Goal: Transaction & Acquisition: Purchase product/service

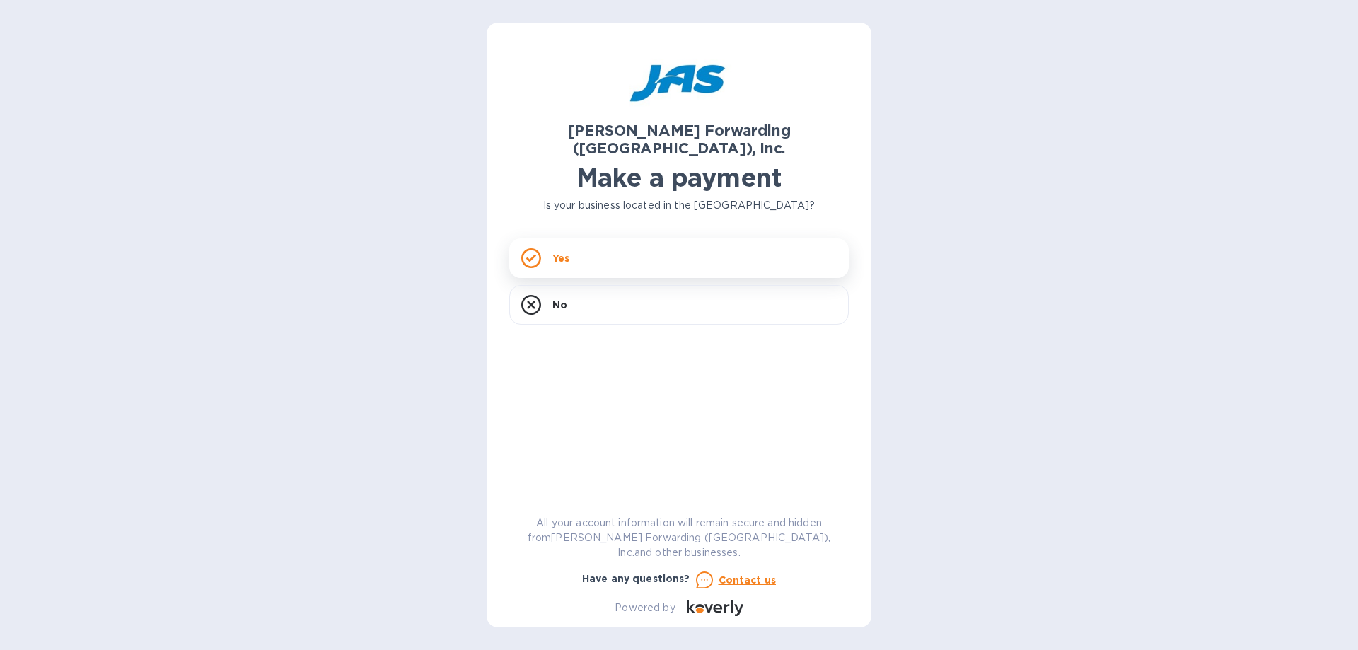
click at [614, 255] on div "Yes" at bounding box center [679, 258] width 340 height 40
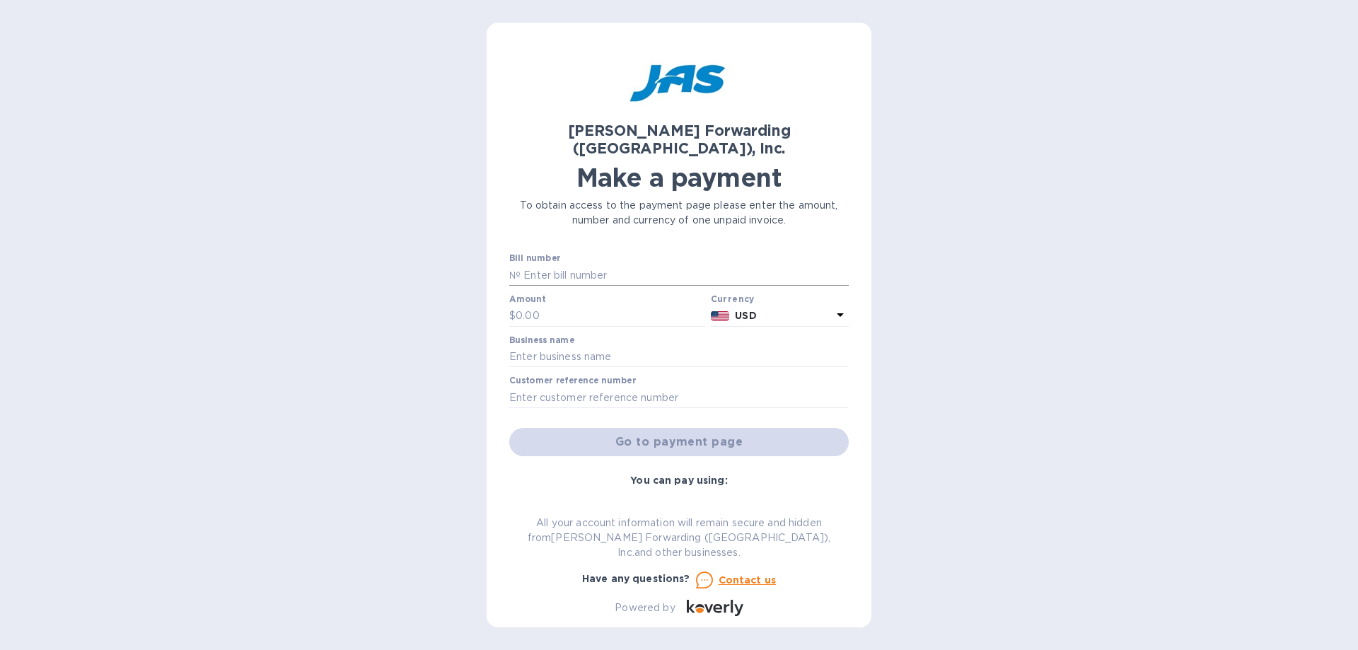
click at [592, 265] on input "text" at bounding box center [685, 275] width 328 height 21
click at [582, 347] on input "text" at bounding box center [679, 357] width 340 height 21
click at [585, 347] on input "text" at bounding box center [679, 357] width 340 height 21
type input "Pratt Industries"
click at [571, 265] on input "text" at bounding box center [685, 275] width 328 height 21
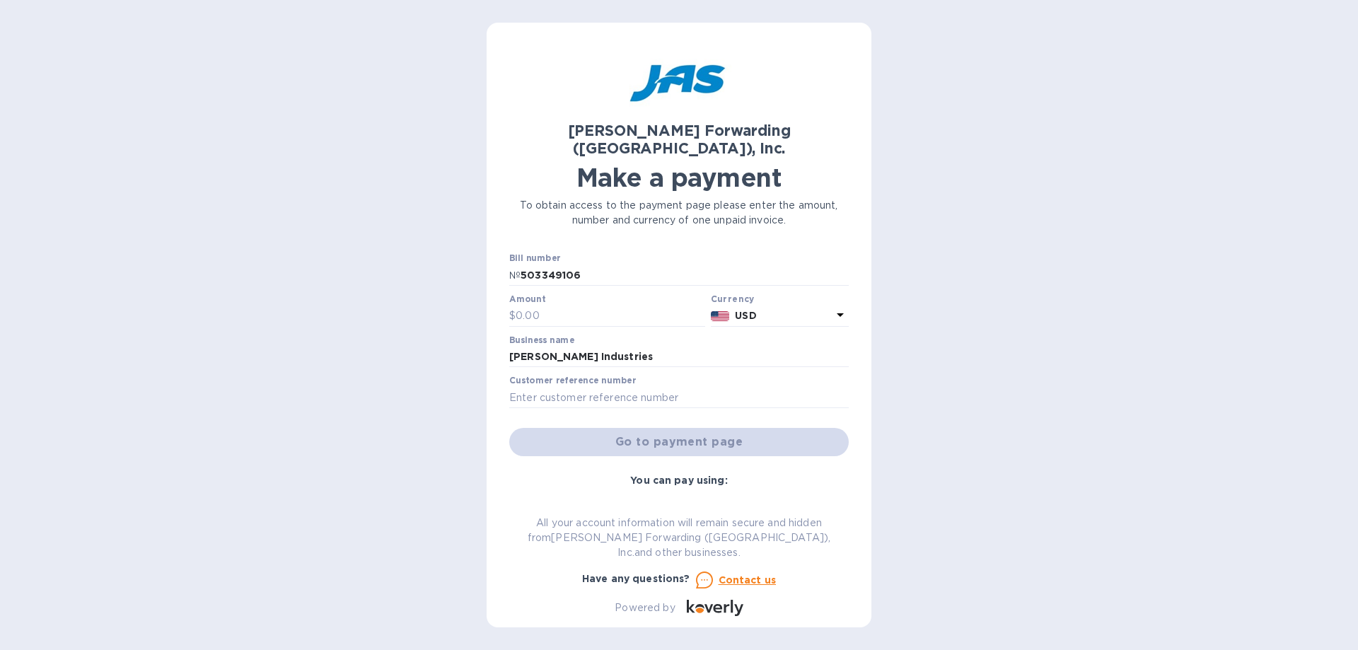
click at [502, 396] on div "JAS Forwarding (USA), Inc. Make a payment To obtain access to the payment page …" at bounding box center [679, 325] width 385 height 605
click at [521, 265] on input "503349106" at bounding box center [685, 275] width 328 height 21
type input "ATL503349106"
click at [579, 306] on input "text" at bounding box center [611, 316] width 190 height 21
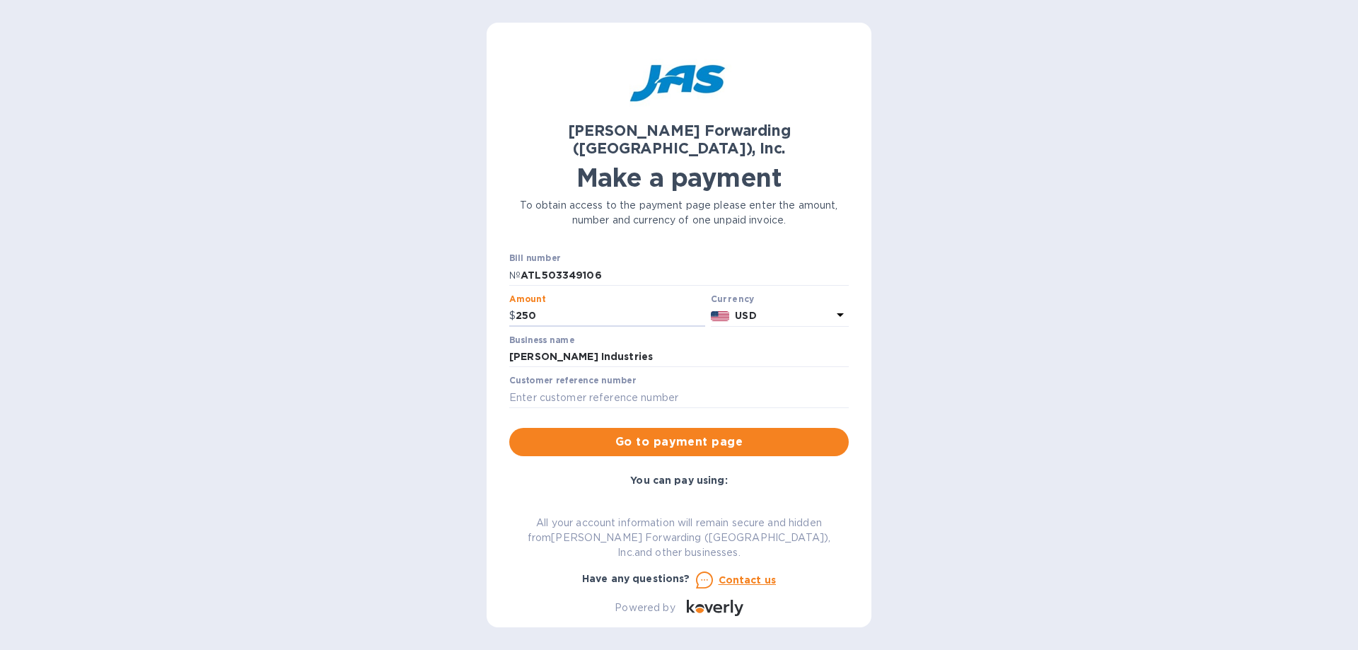
type input "250"
drag, startPoint x: 617, startPoint y: 255, endPoint x: 421, endPoint y: 259, distance: 196.0
click at [421, 259] on div "JAS Forwarding (USA), Inc. Make a payment To obtain access to the payment page …" at bounding box center [679, 325] width 1358 height 650
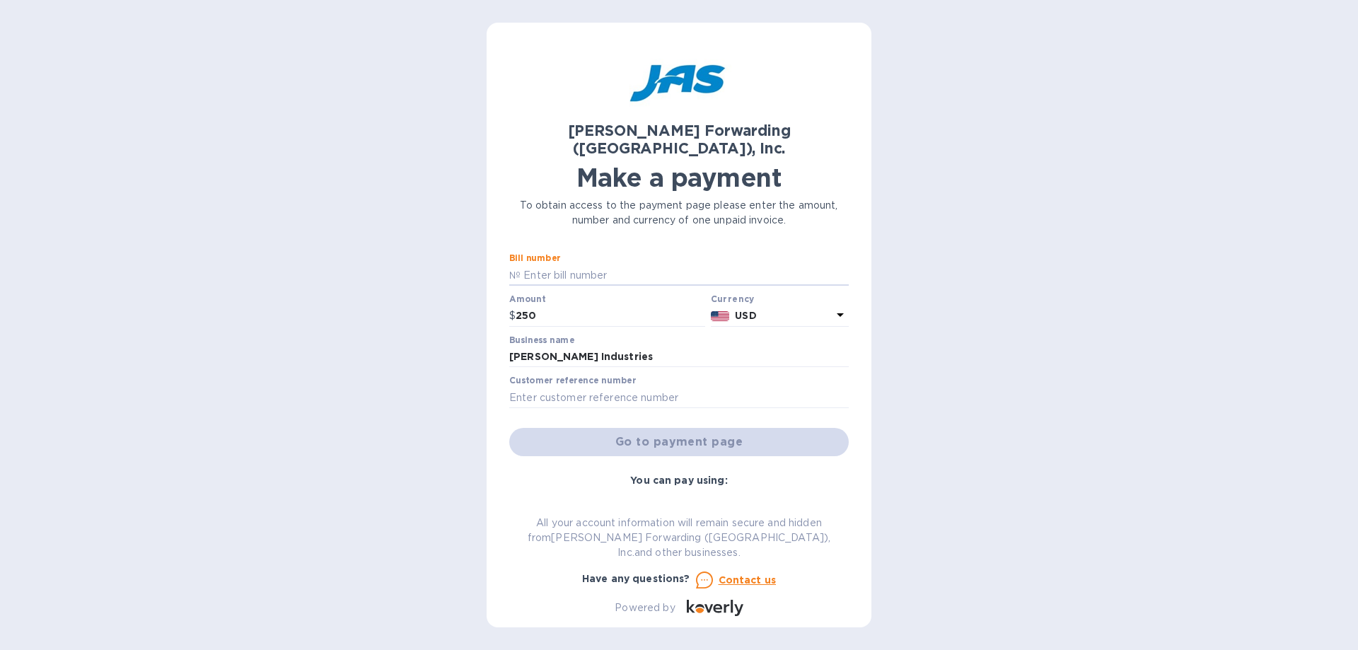
paste input "ATL503349106"
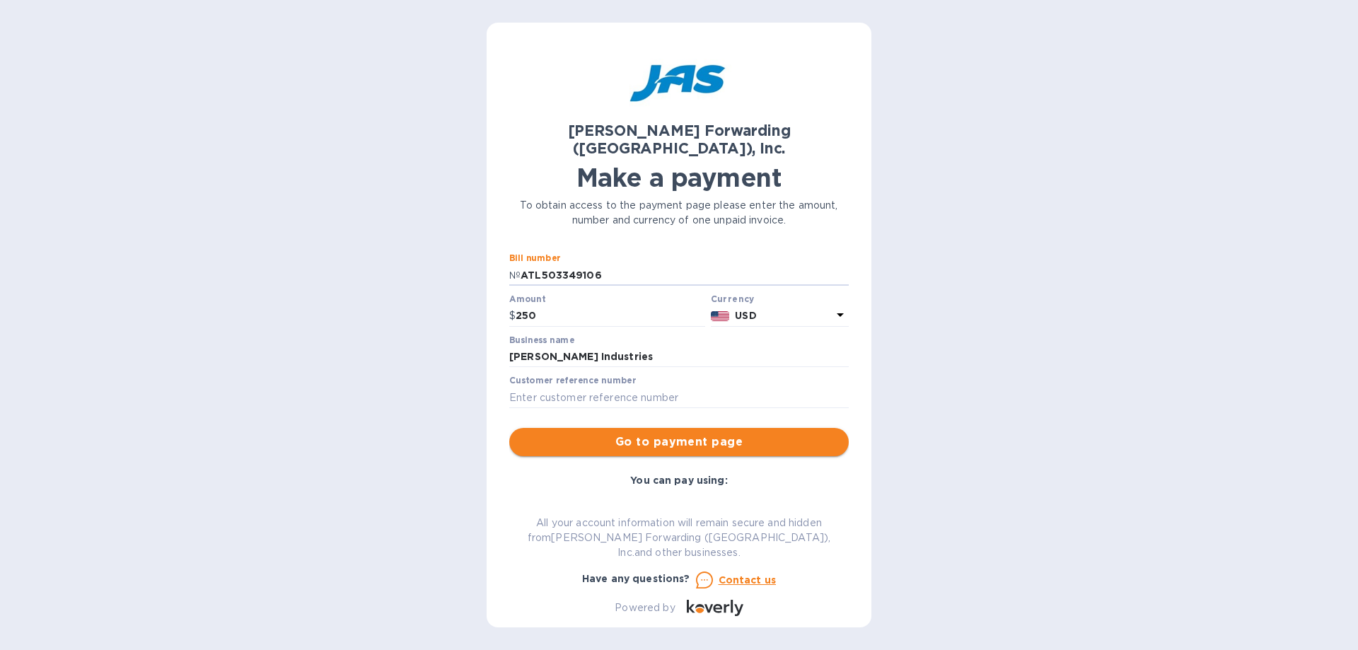
type input "ATL503349106"
click at [667, 434] on span "Go to payment page" at bounding box center [679, 442] width 317 height 17
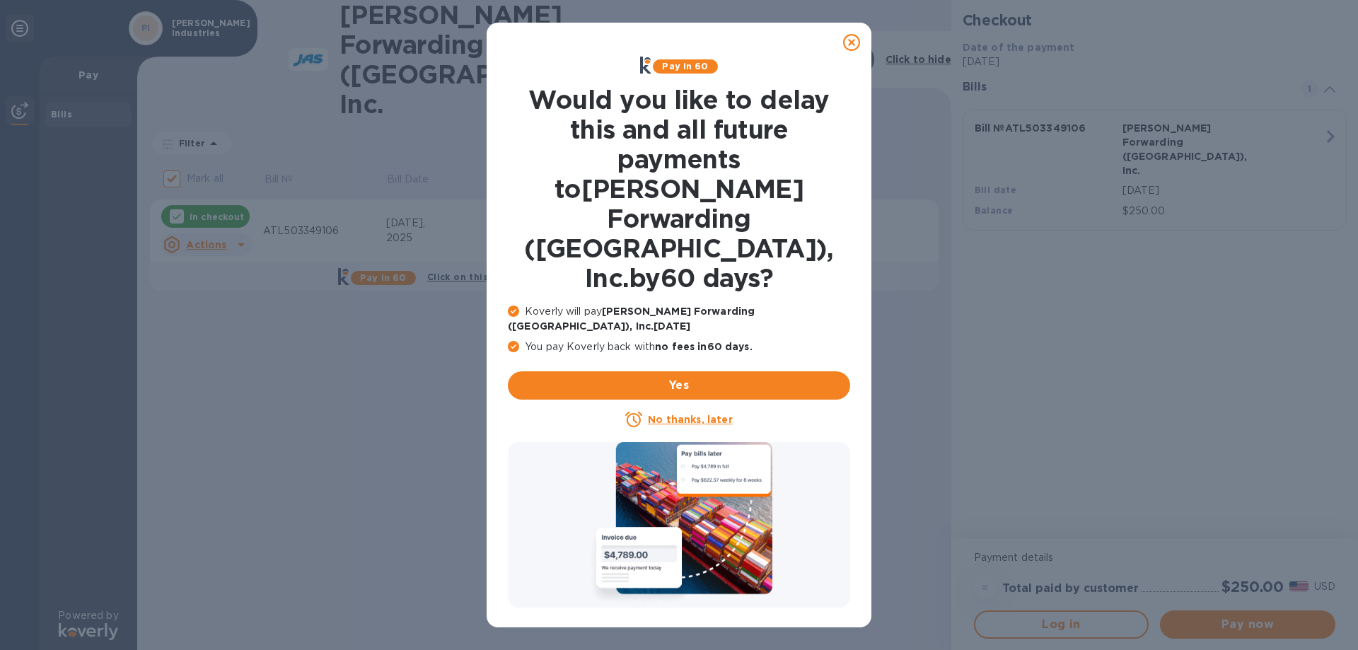
click at [860, 37] on icon at bounding box center [851, 42] width 17 height 17
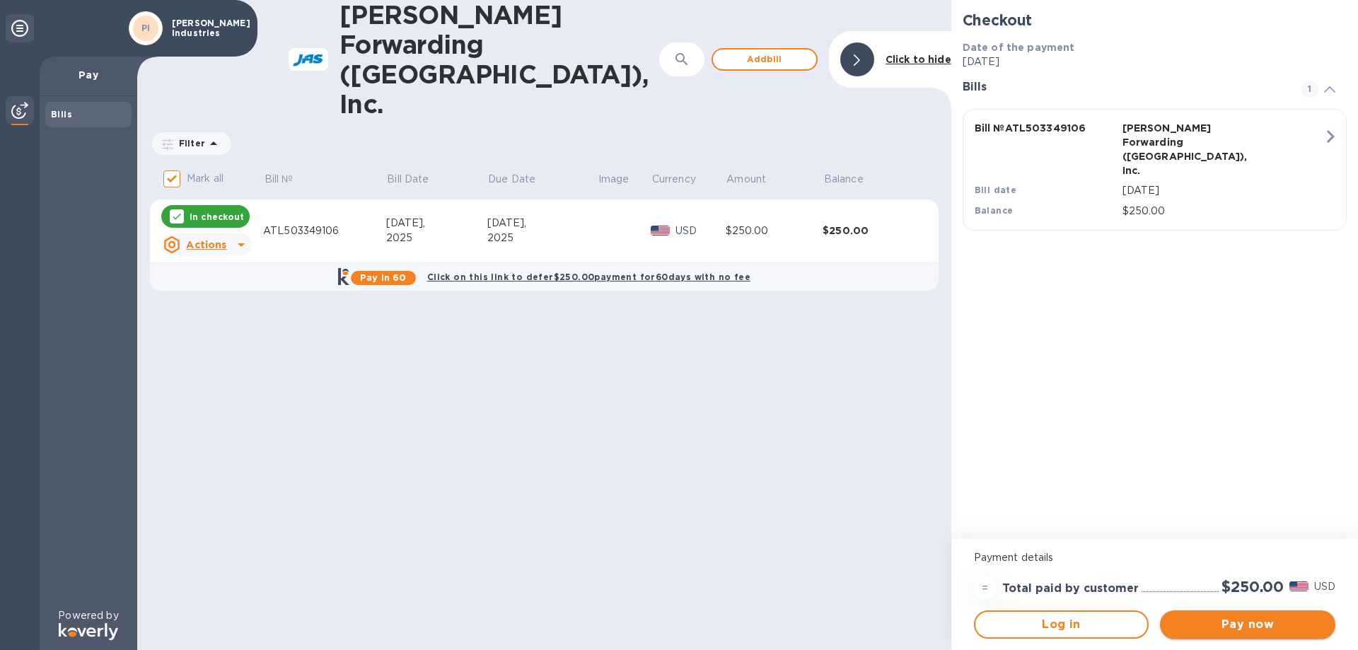
click at [1193, 622] on span "Pay now" at bounding box center [1248, 624] width 153 height 17
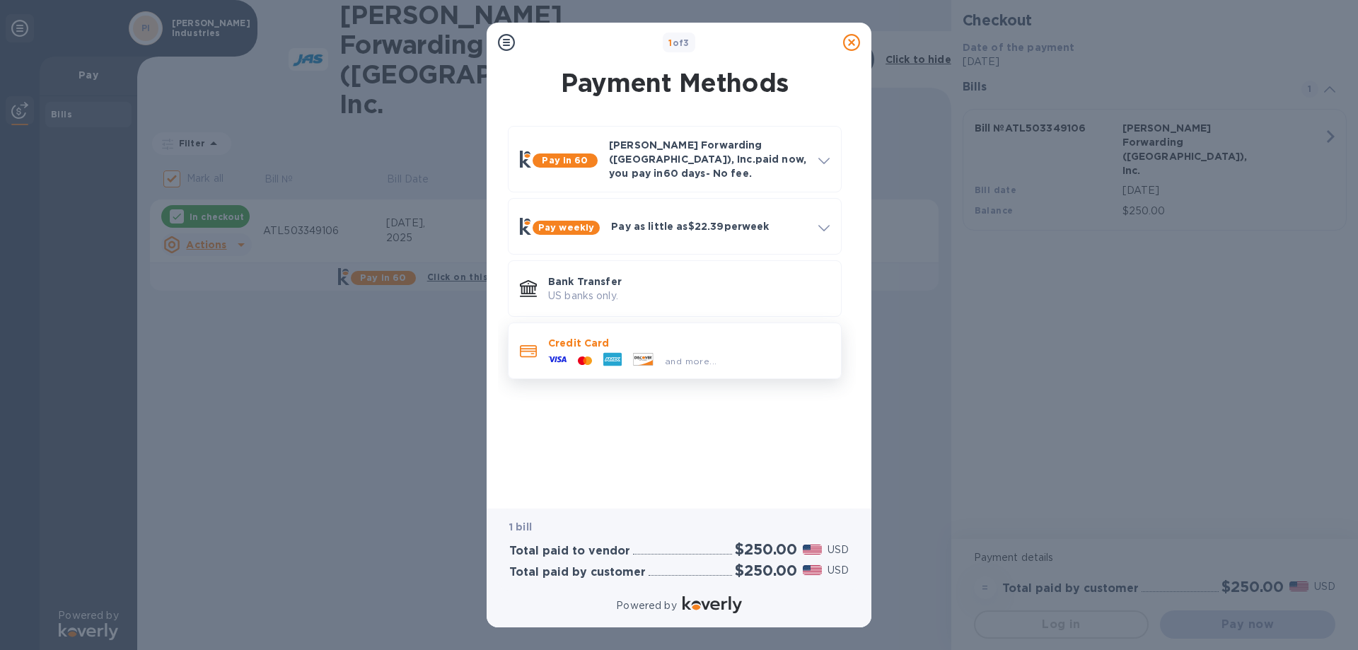
click at [746, 350] on div "and more..." at bounding box center [689, 358] width 282 height 16
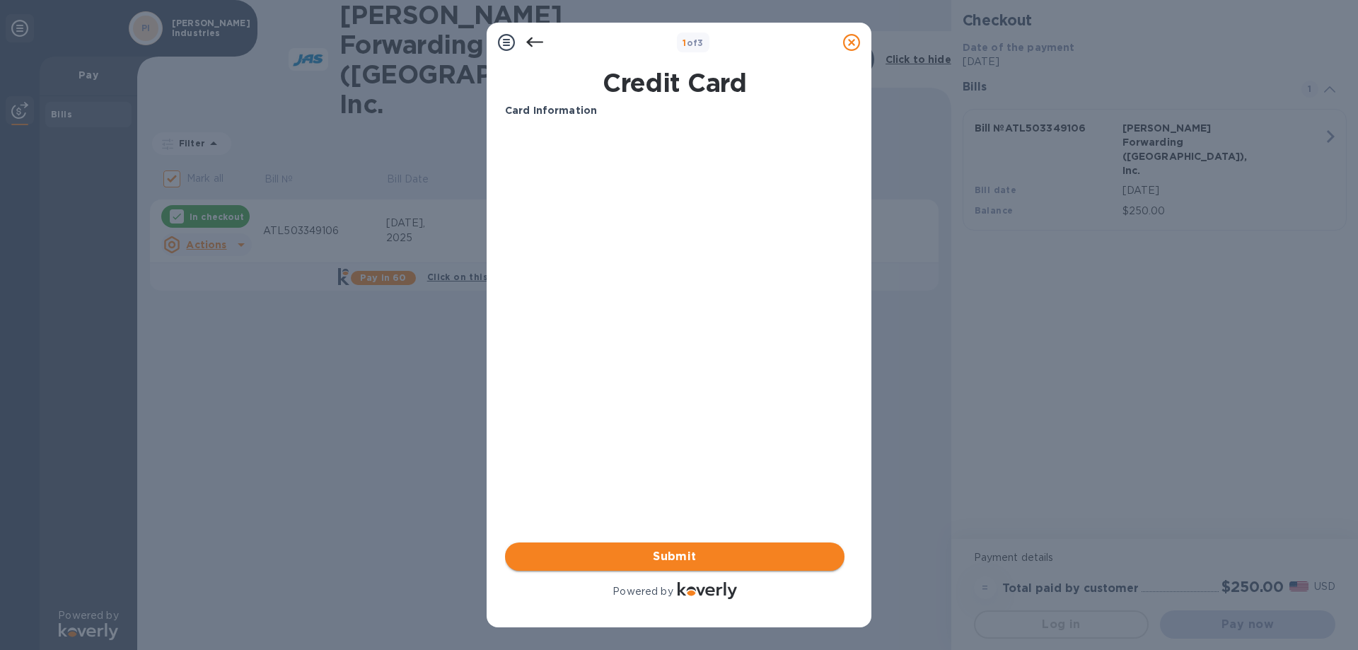
click at [686, 552] on span "Submit" at bounding box center [675, 556] width 317 height 17
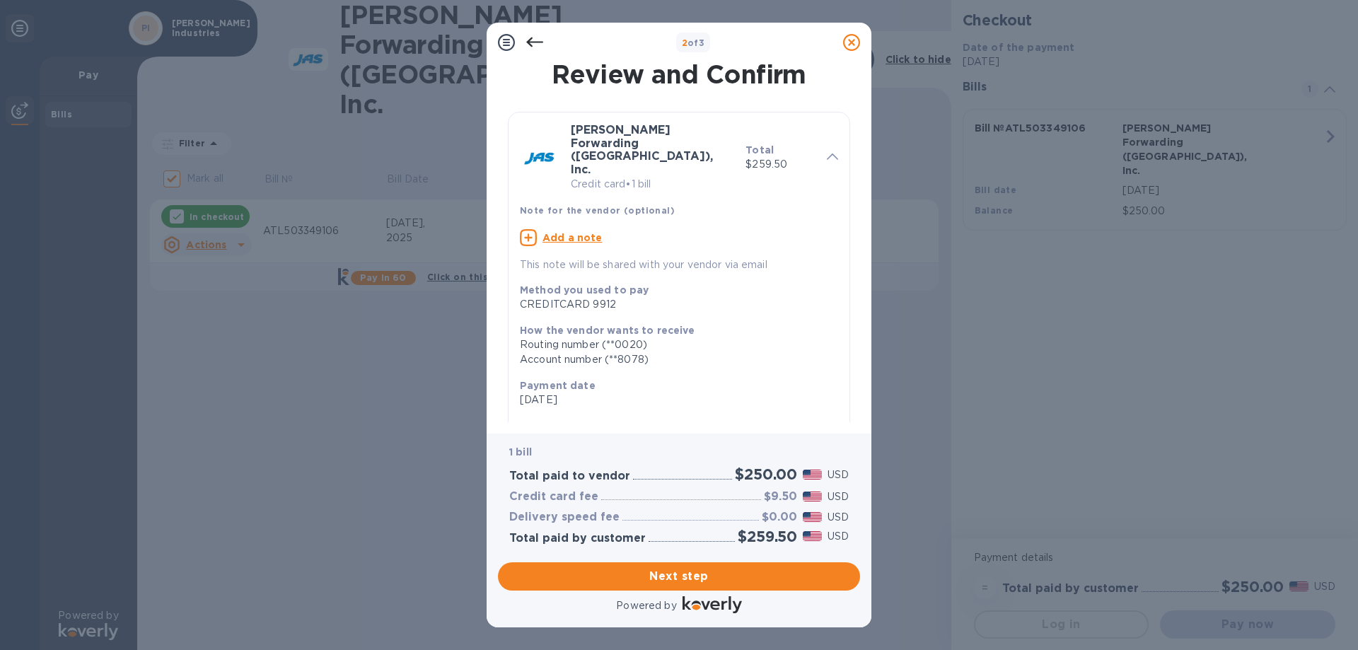
click at [526, 229] on icon at bounding box center [528, 237] width 17 height 17
click at [553, 233] on textarea at bounding box center [668, 239] width 296 height 12
type textarea "CAPEX 60337"
drag, startPoint x: 450, startPoint y: 206, endPoint x: 383, endPoint y: 211, distance: 67.4
click at [432, 206] on div "2 of 3 Review and Confirm JAS Forwarding (USA), Inc. Credit card • 1 bill Total…" at bounding box center [679, 325] width 1358 height 650
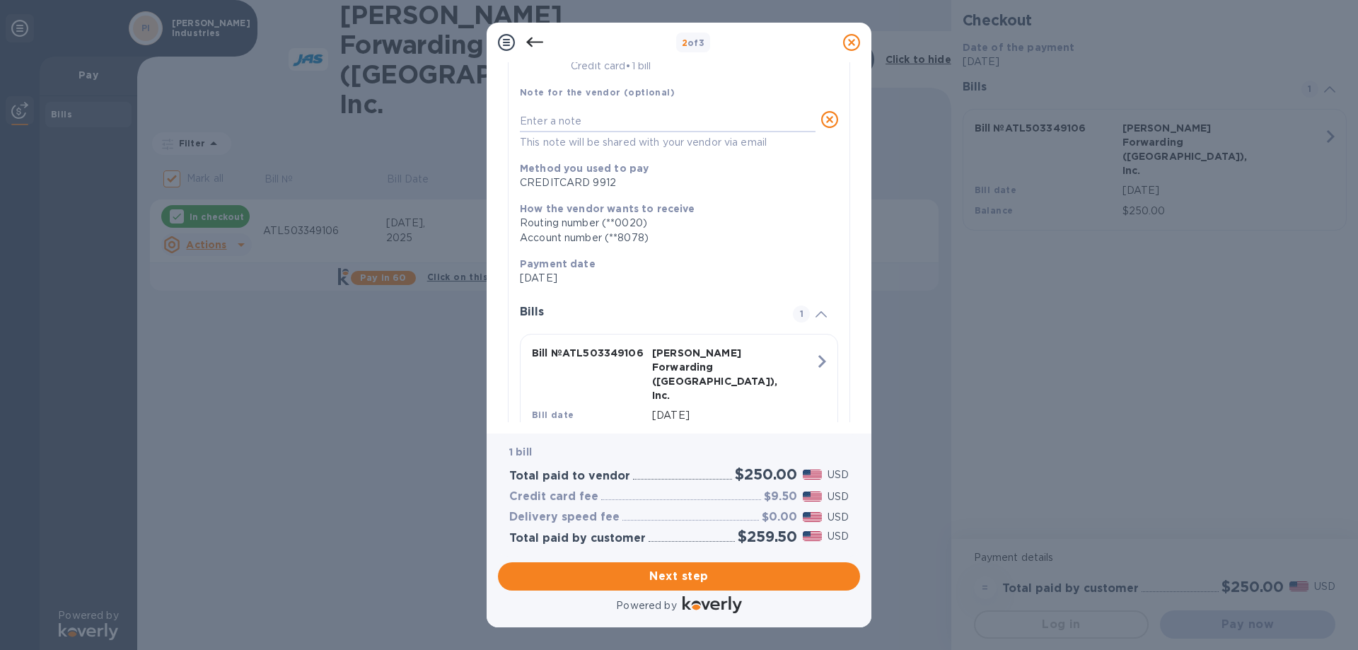
scroll to position [120, 0]
click at [683, 572] on span "Next step" at bounding box center [679, 576] width 340 height 17
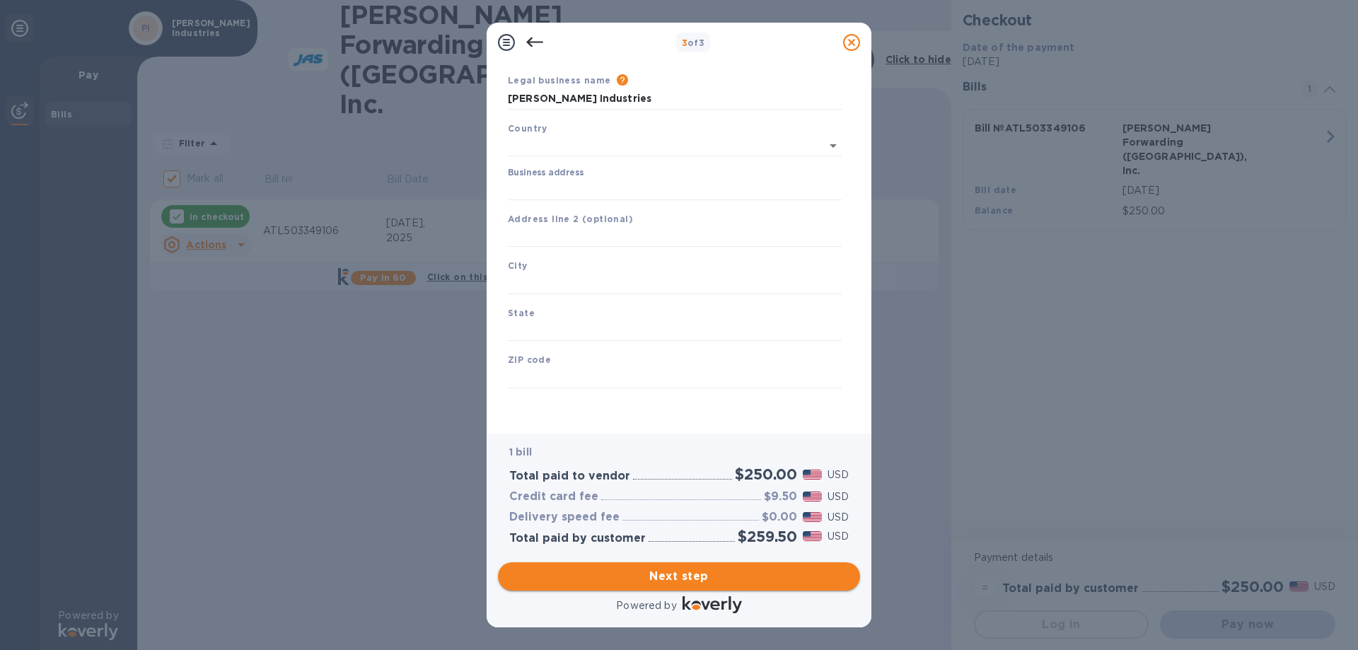
scroll to position [42, 0]
type input "United States"
click at [579, 194] on input "Business address" at bounding box center [675, 189] width 334 height 21
type input "221 US HIGHWAY 45 W, HUMBOLDT, TN 38343-8580"
drag, startPoint x: 799, startPoint y: 187, endPoint x: 288, endPoint y: 200, distance: 511.0
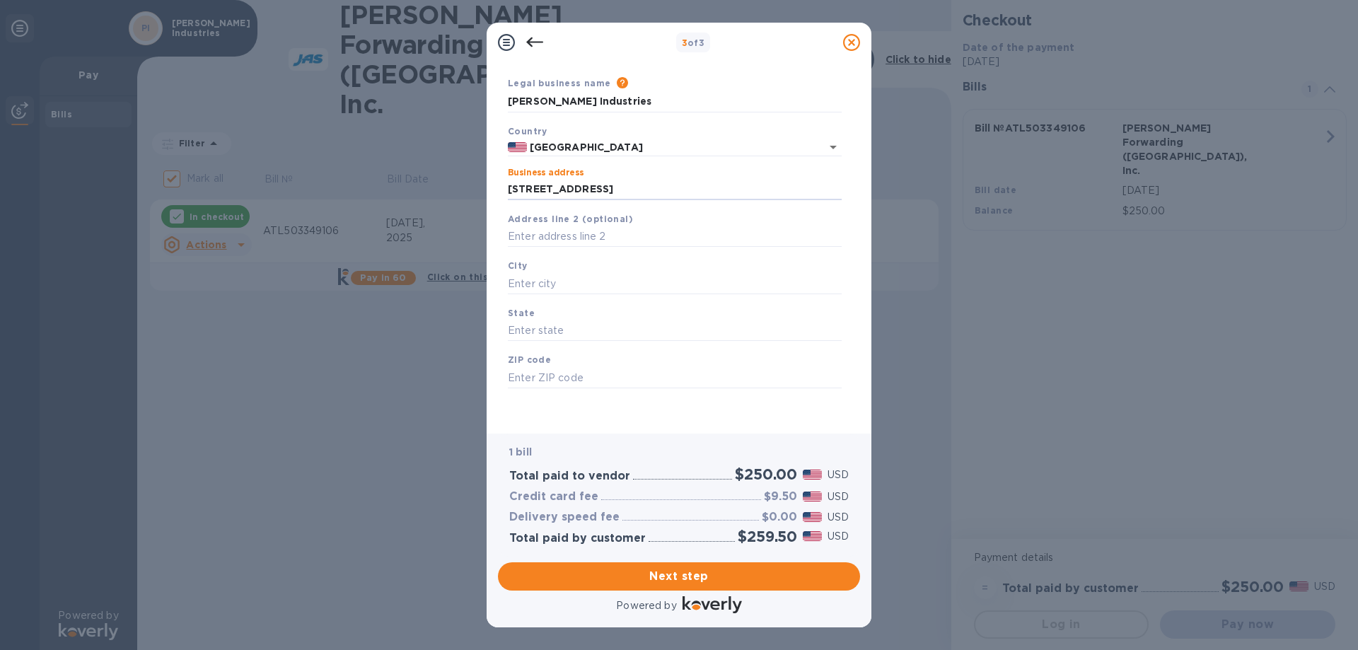
click at [364, 197] on div "3 of 3 Business Information Legal business name Please provide the legal name t…" at bounding box center [679, 325] width 1358 height 650
click at [584, 200] on input "Business address" at bounding box center [675, 189] width 334 height 21
type input "4004 Summit BLVD"
click at [558, 240] on input "text" at bounding box center [675, 236] width 334 height 21
click at [553, 271] on div "City" at bounding box center [674, 276] width 345 height 47
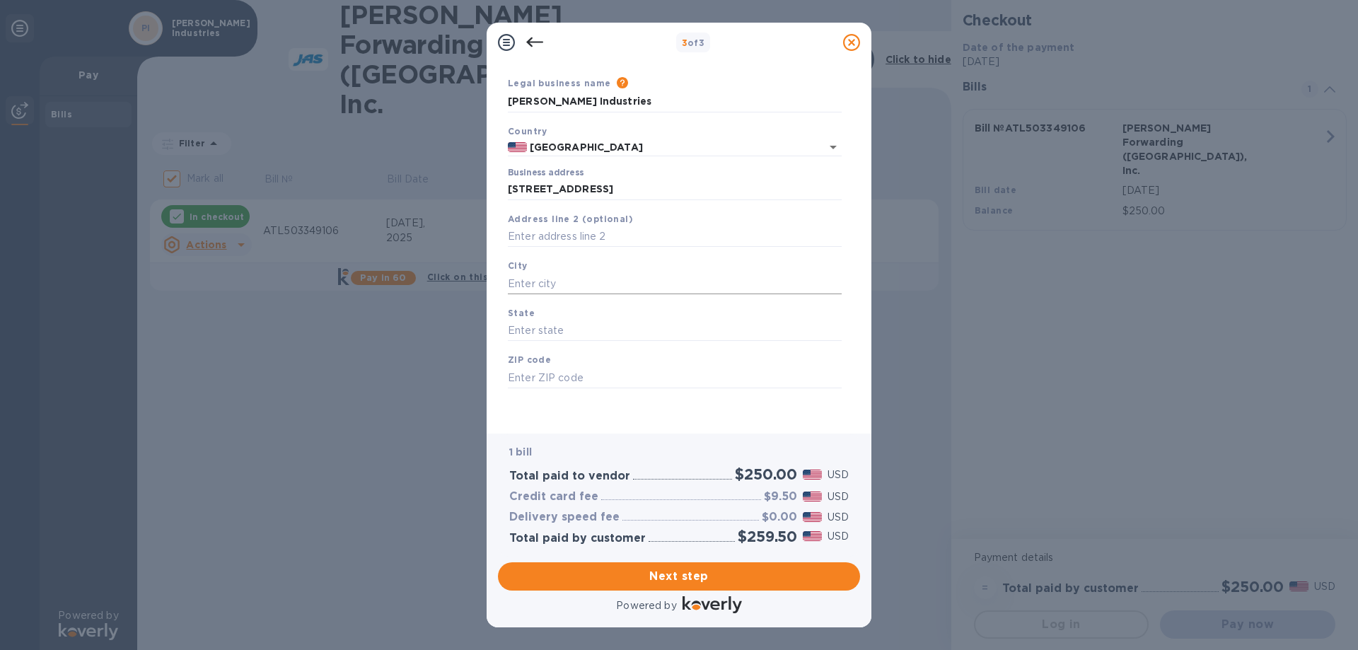
click at [552, 287] on input "text" at bounding box center [675, 283] width 334 height 21
click at [549, 371] on input "text" at bounding box center [675, 377] width 334 height 21
type input "30319"
click at [568, 330] on input "text" at bounding box center [675, 331] width 334 height 21
type input "Georgia"
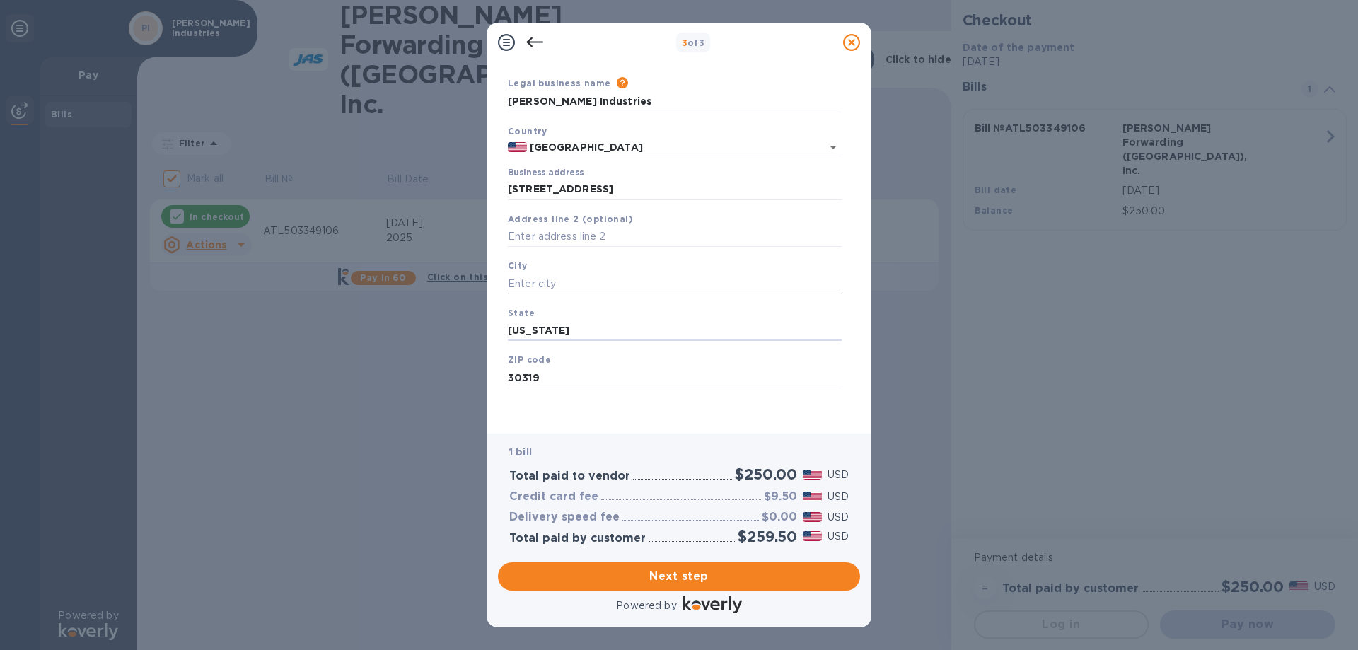
click at [549, 280] on input "text" at bounding box center [675, 283] width 334 height 21
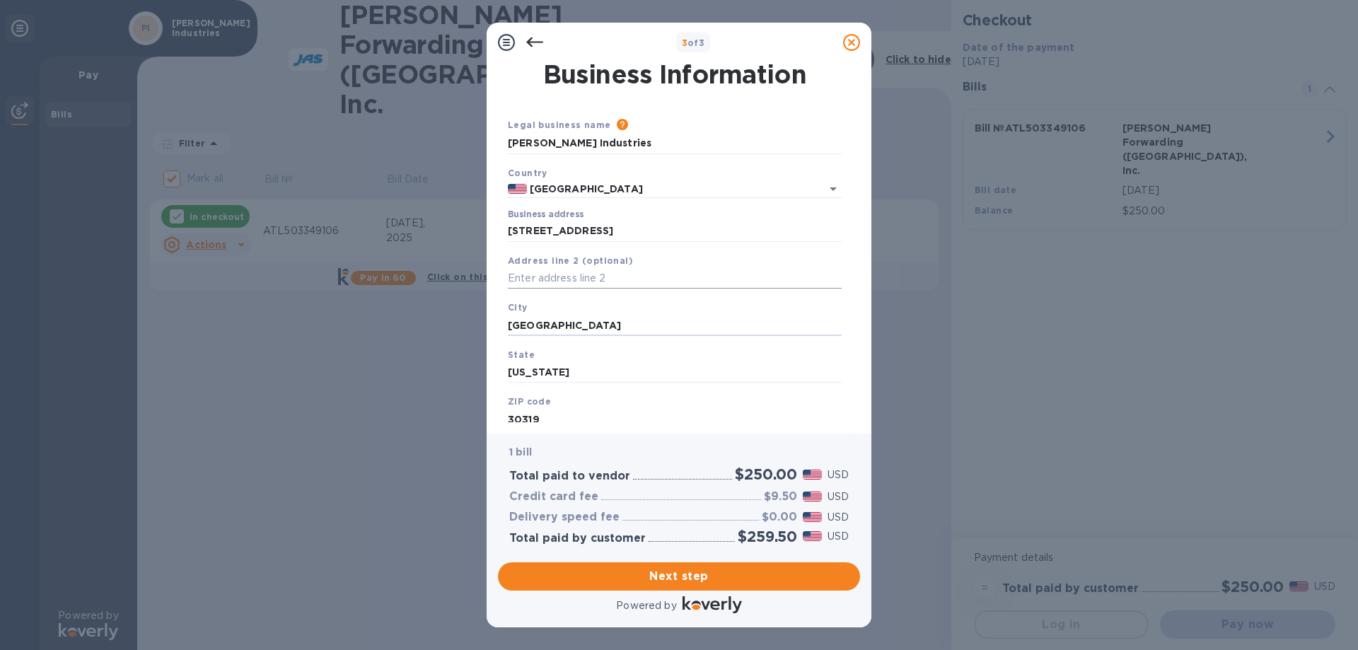
type input "Atlanta"
click at [604, 275] on input "text" at bounding box center [675, 278] width 334 height 21
type input "S"
drag, startPoint x: 535, startPoint y: 277, endPoint x: 431, endPoint y: 285, distance: 104.3
click at [431, 285] on div "3 of 3 Business Information Legal business name Please provide the legal name t…" at bounding box center [679, 325] width 1358 height 650
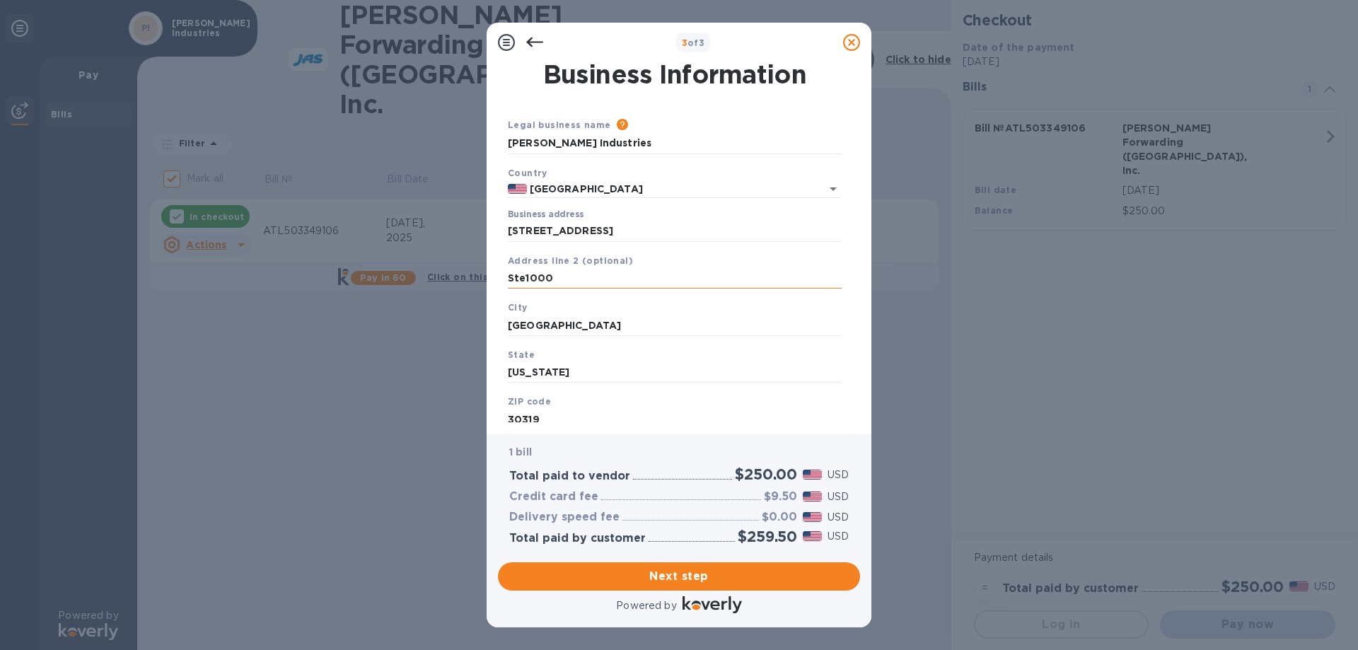
click at [606, 283] on input "Ste1000" at bounding box center [675, 278] width 334 height 21
paste input "FL10"
type input "Ste1000 FL10"
click at [683, 571] on span "Next step" at bounding box center [679, 576] width 340 height 17
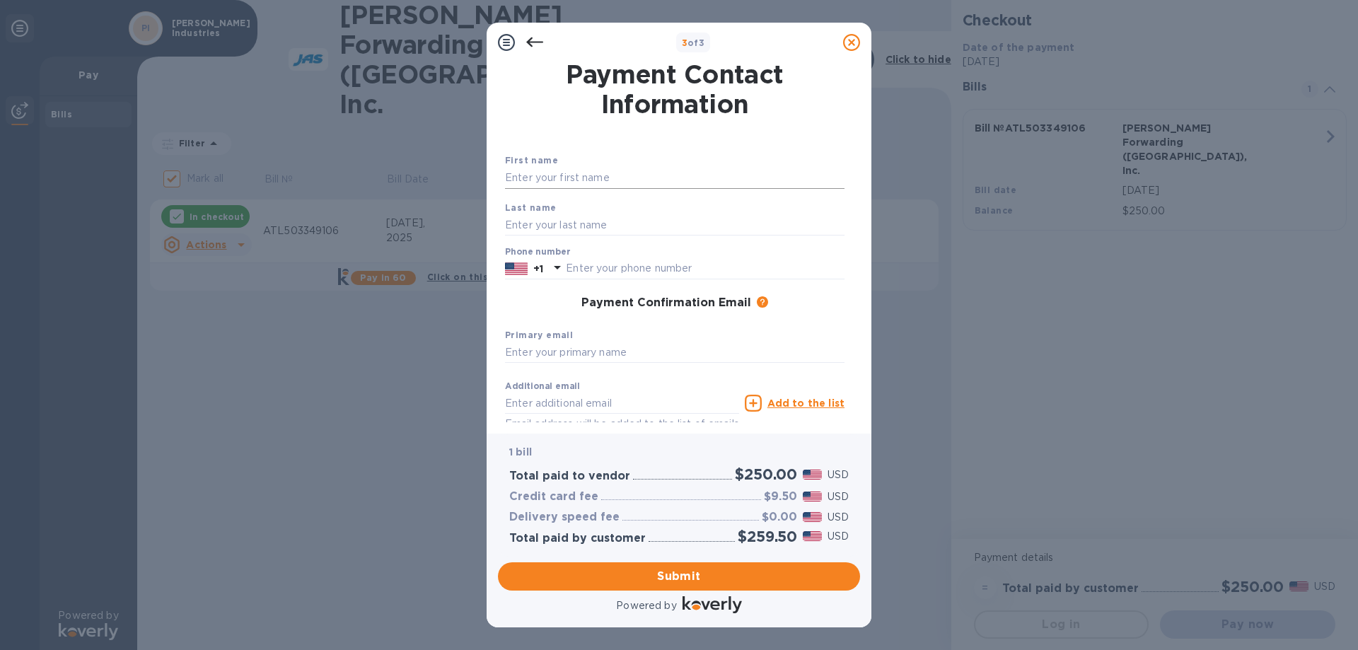
click at [583, 180] on input "text" at bounding box center [675, 178] width 340 height 21
type input "Cody"
type input "Vinson"
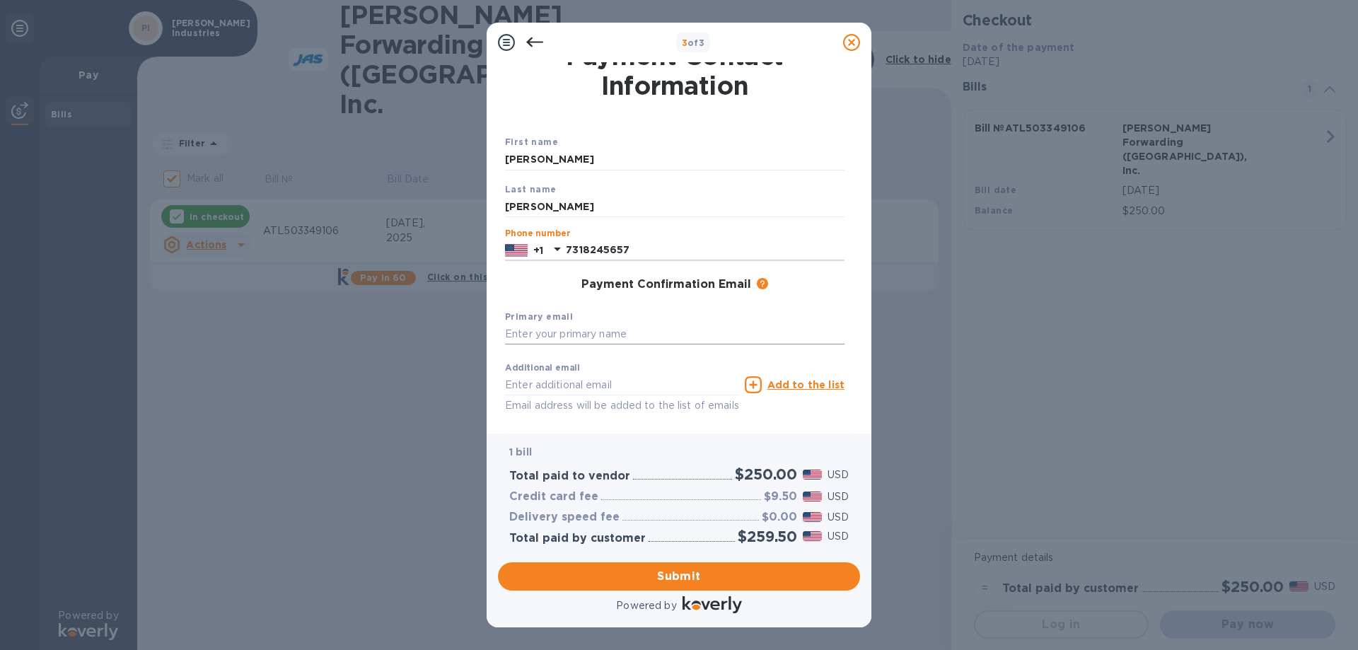
scroll to position [71, 0]
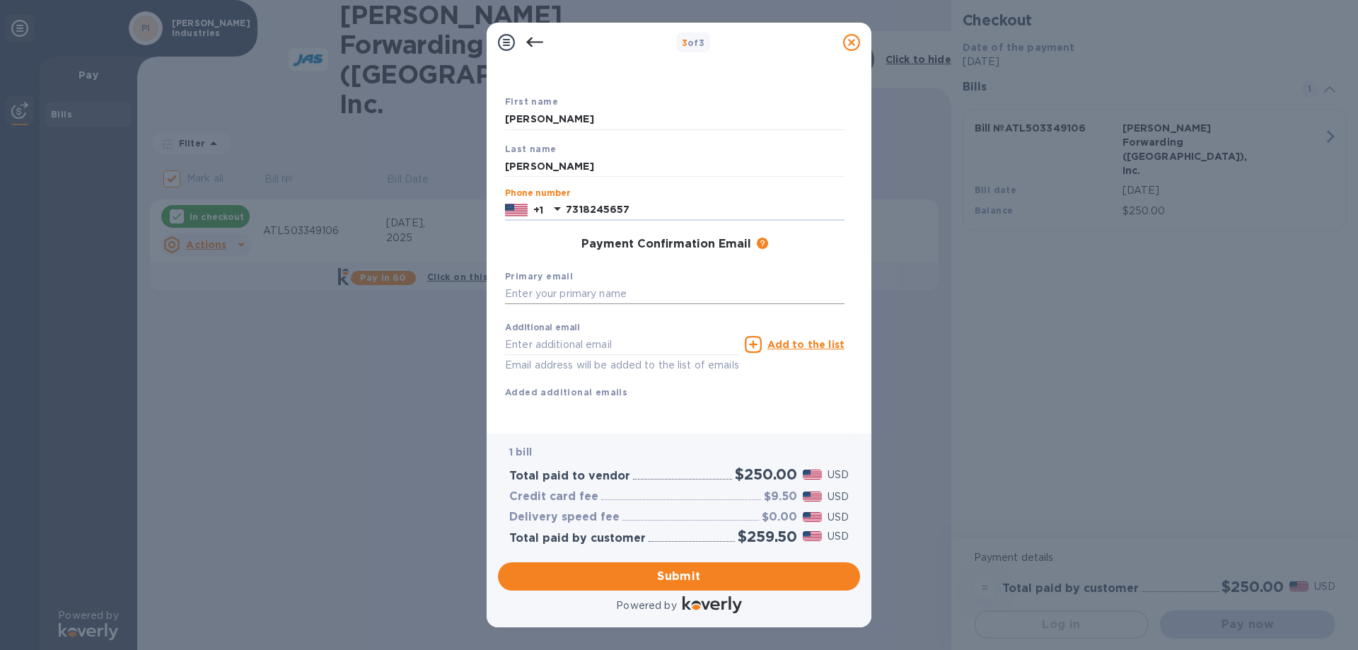
type input "7318245657"
click at [608, 284] on input "text" at bounding box center [675, 294] width 340 height 21
type input "clvinson@prattindustries.com"
click at [659, 562] on button "Submit" at bounding box center [679, 576] width 362 height 28
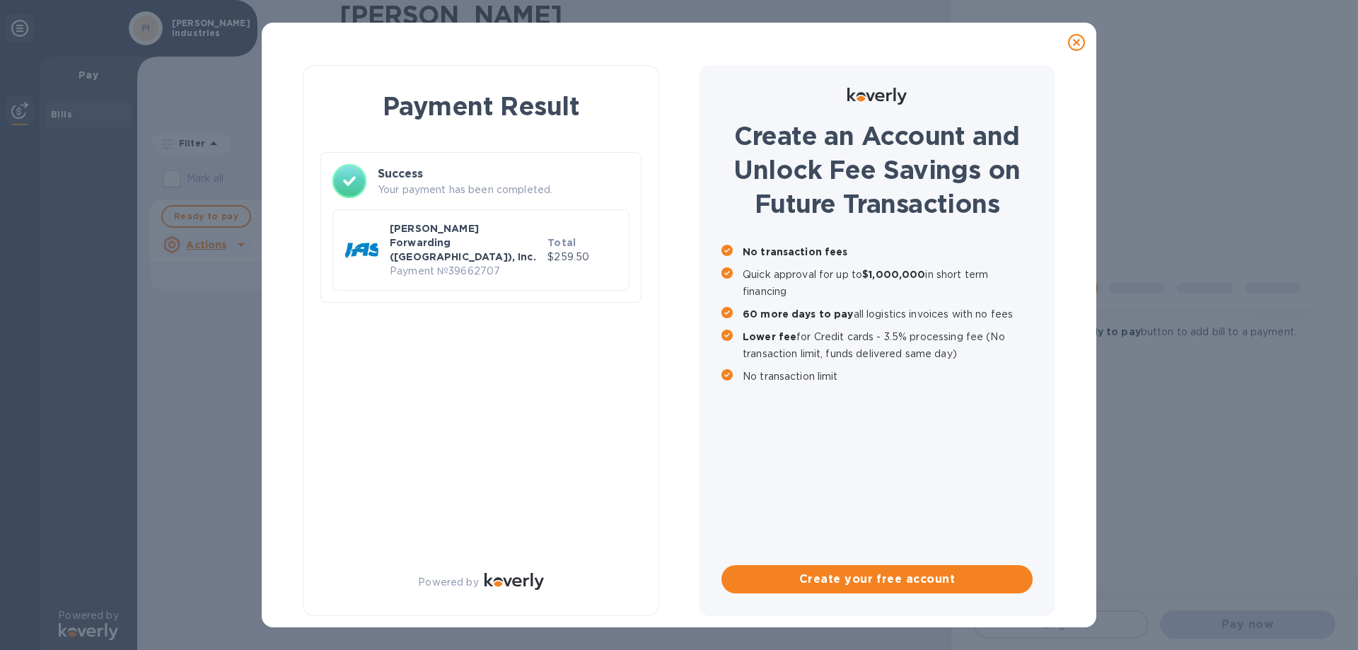
checkbox input "false"
